Goal: Task Accomplishment & Management: Manage account settings

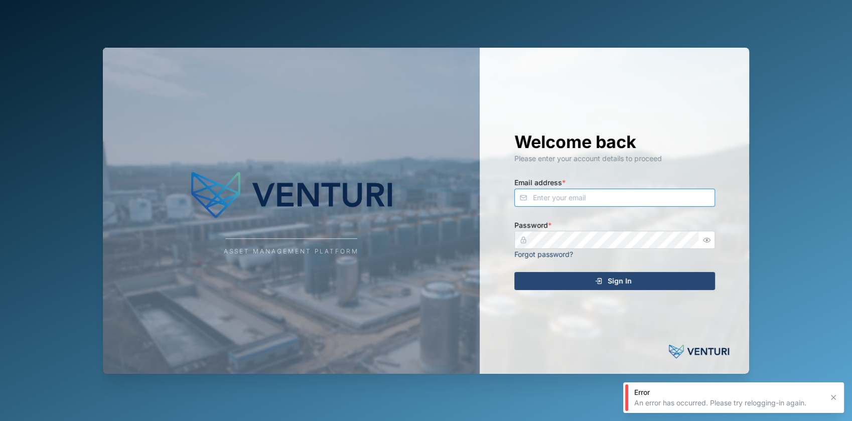
type input "[EMAIL_ADDRESS][DOMAIN_NAME]"
click at [538, 278] on div "Sign In" at bounding box center [613, 280] width 185 height 17
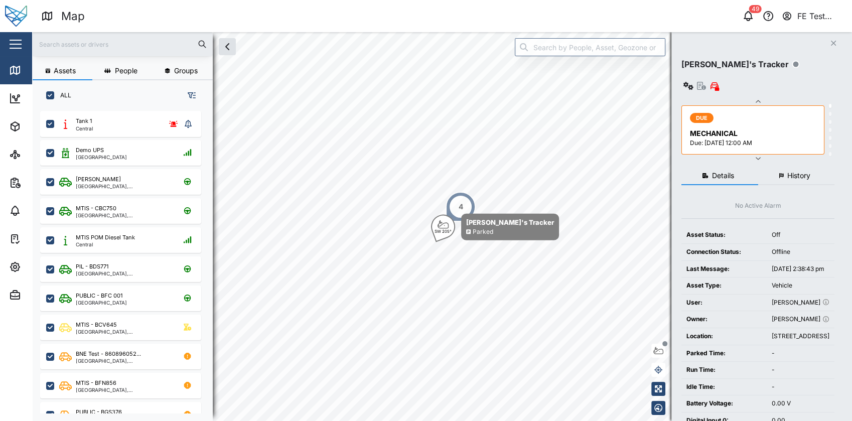
click at [8, 51] on button "button" at bounding box center [15, 44] width 17 height 17
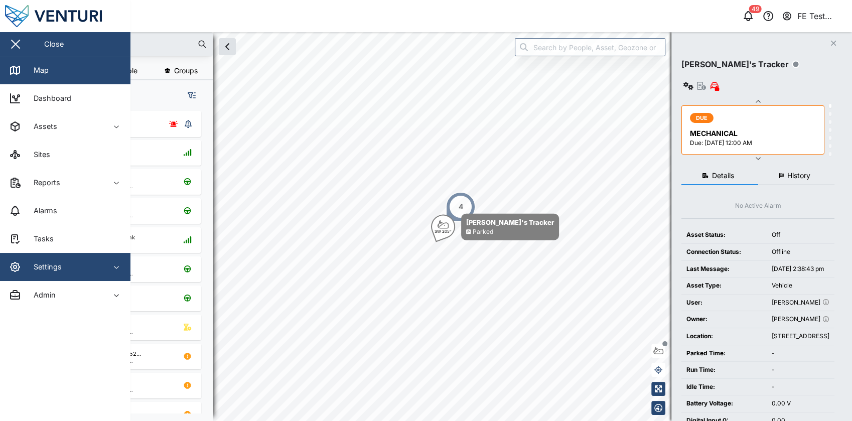
click at [67, 262] on div "Settings" at bounding box center [54, 267] width 91 height 12
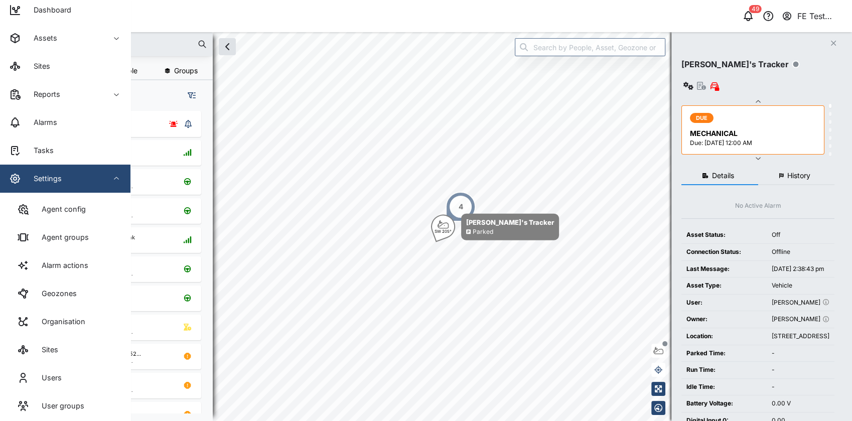
scroll to position [89, 0]
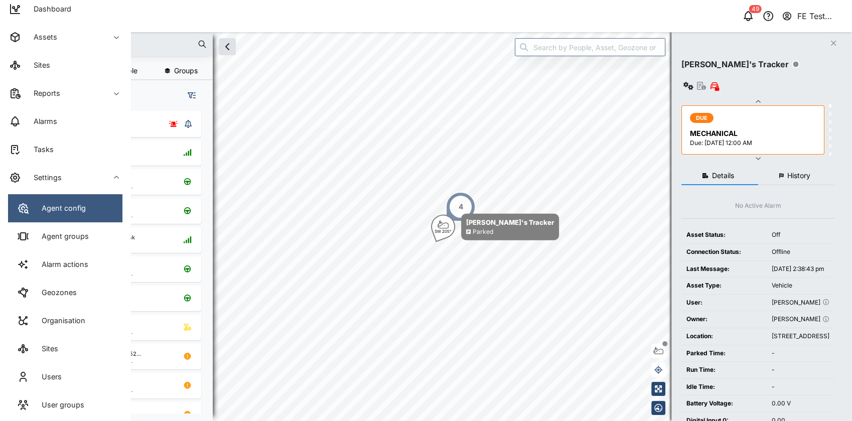
click at [67, 206] on div "Agent config" at bounding box center [60, 208] width 52 height 11
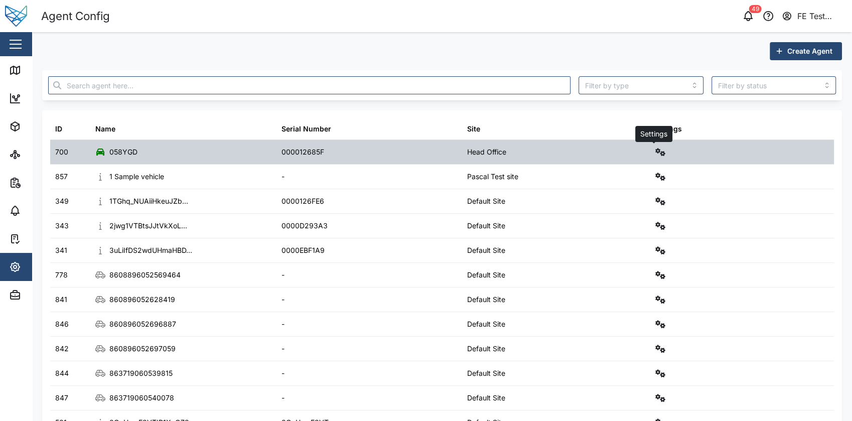
click at [653, 155] on button "button" at bounding box center [660, 152] width 14 height 14
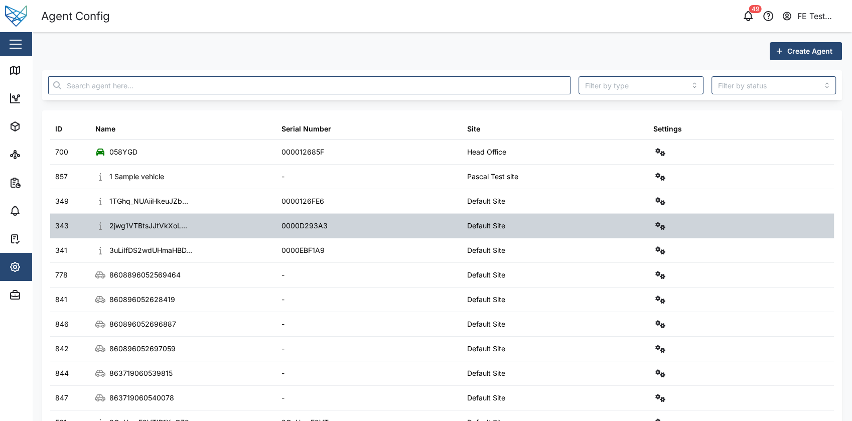
click at [454, 215] on div "0000D293A3" at bounding box center [369, 226] width 186 height 24
